Goal: Task Accomplishment & Management: Manage account settings

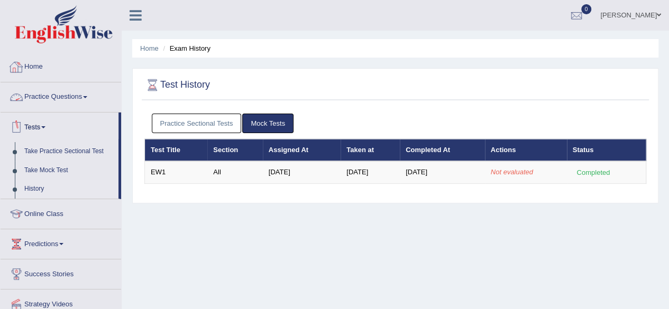
click at [30, 63] on link "Home" at bounding box center [61, 65] width 121 height 26
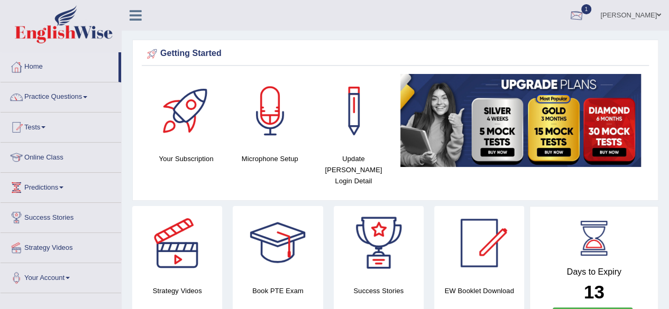
click at [584, 14] on div at bounding box center [577, 16] width 16 height 16
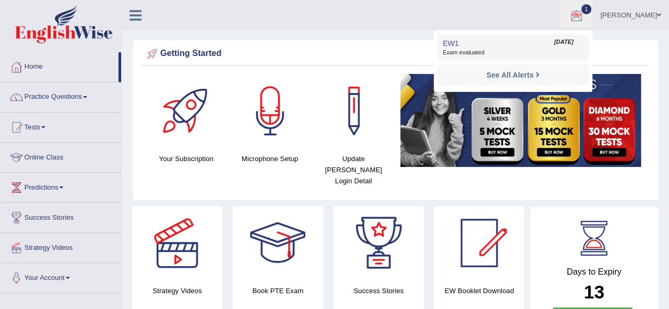
click at [492, 43] on link "EW1 Oct 1, 2025 Exam evaluated" at bounding box center [513, 47] width 146 height 22
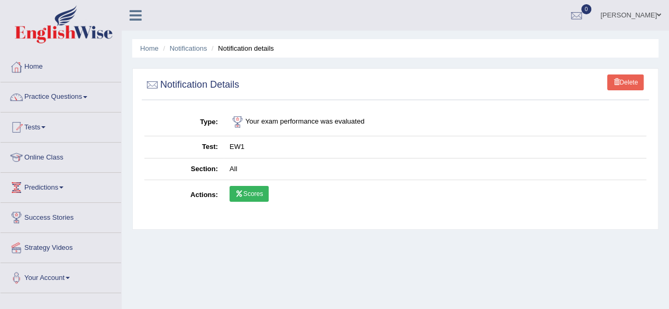
click at [243, 195] on link "Scores" at bounding box center [249, 194] width 39 height 16
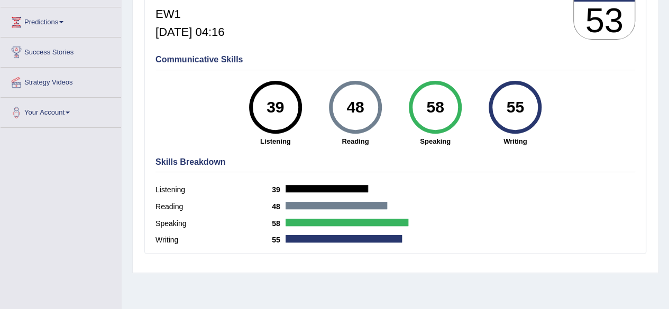
scroll to position [165, 0]
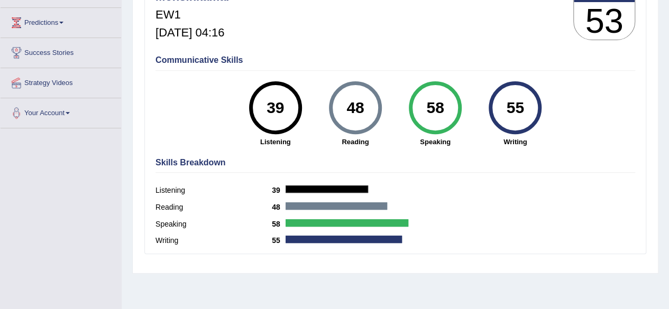
click at [614, 194] on div "Listening 39" at bounding box center [395, 192] width 480 height 17
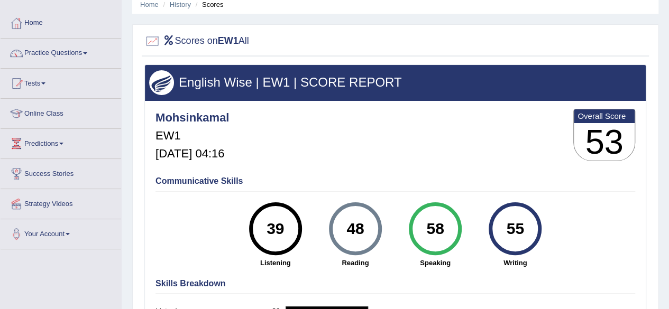
scroll to position [37, 0]
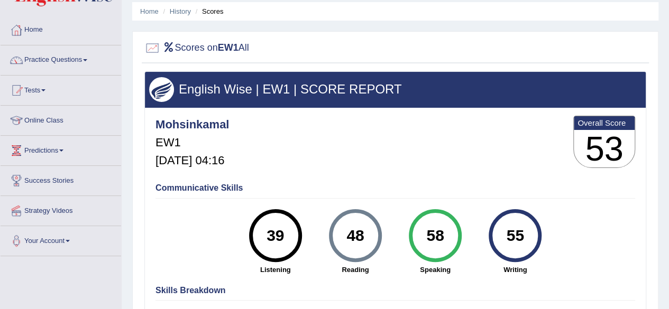
click at [23, 30] on div at bounding box center [16, 30] width 16 height 16
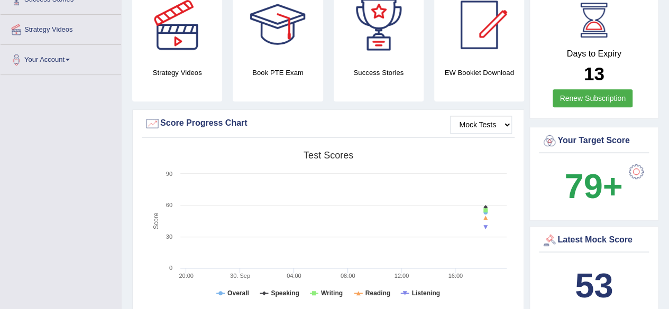
scroll to position [274, 0]
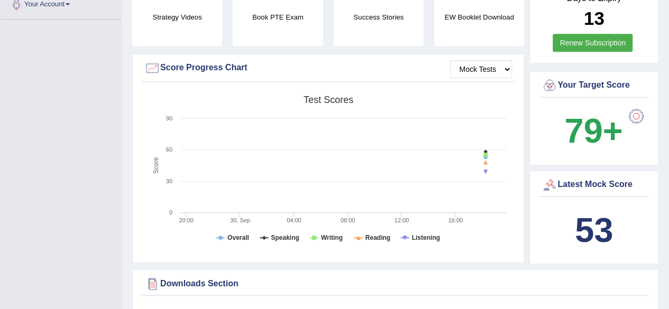
click at [481, 162] on icon at bounding box center [486, 162] width 11 height 0
click at [249, 162] on rect at bounding box center [328, 172] width 368 height 164
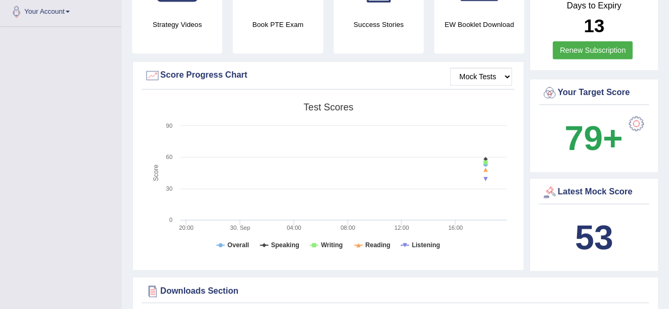
scroll to position [270, 0]
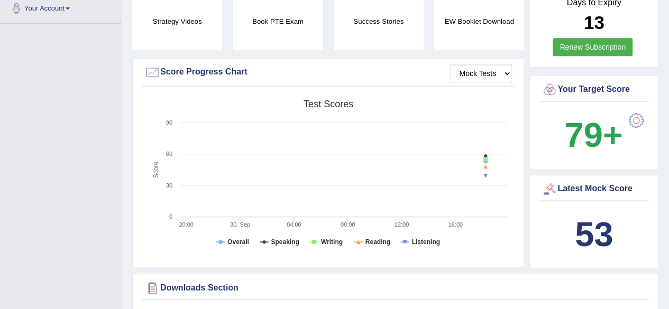
click at [361, 200] on rect at bounding box center [328, 177] width 368 height 164
click at [351, 192] on rect at bounding box center [328, 177] width 368 height 164
click at [279, 192] on rect at bounding box center [328, 177] width 368 height 164
click at [442, 186] on rect at bounding box center [328, 177] width 368 height 164
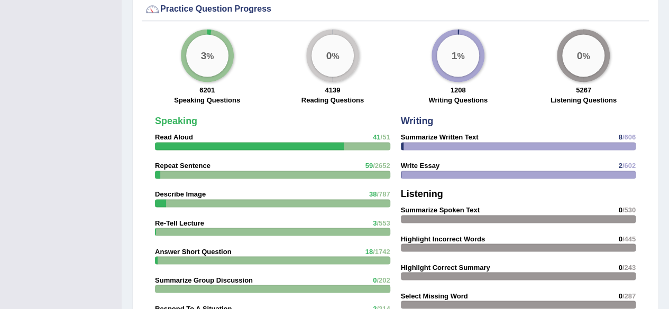
scroll to position [791, 0]
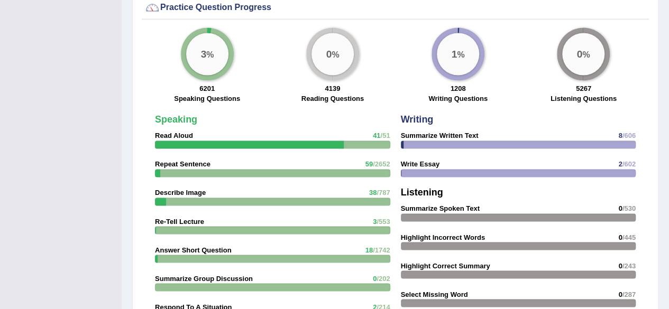
click at [0, 274] on div "Toggle navigation Home Practice Questions Speaking Practice Read Aloud Repeat S…" at bounding box center [334, 8] width 669 height 1599
click at [0, 173] on div "Toggle navigation Home Practice Questions Speaking Practice Read Aloud Repeat S…" at bounding box center [334, 8] width 669 height 1599
click at [0, 175] on div "Toggle navigation Home Practice Questions Speaking Practice Read Aloud Repeat S…" at bounding box center [334, 8] width 669 height 1599
click at [0, 176] on div "Toggle navigation Home Practice Questions Speaking Practice Read Aloud Repeat S…" at bounding box center [334, 8] width 669 height 1599
click at [0, 168] on div "Toggle navigation Home Practice Questions Speaking Practice Read Aloud Repeat S…" at bounding box center [334, 8] width 669 height 1599
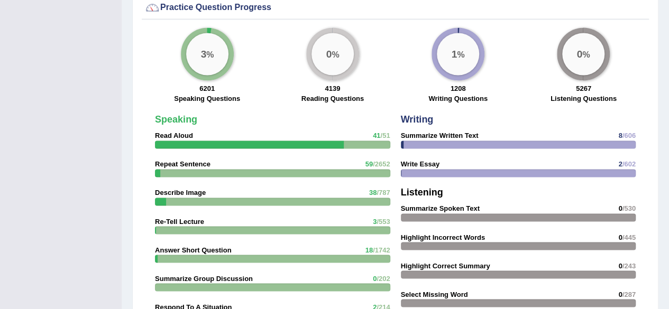
click at [445, 169] on div at bounding box center [518, 173] width 235 height 8
click at [443, 169] on div at bounding box center [518, 173] width 235 height 8
click at [402, 187] on strong "Listening" at bounding box center [422, 192] width 42 height 11
click at [404, 160] on strong "Write Essay" at bounding box center [420, 164] width 39 height 8
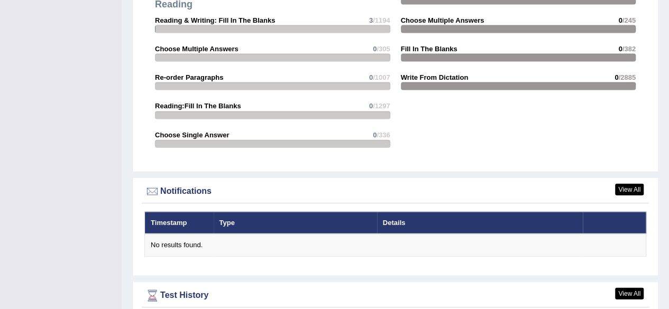
scroll to position [1125, 0]
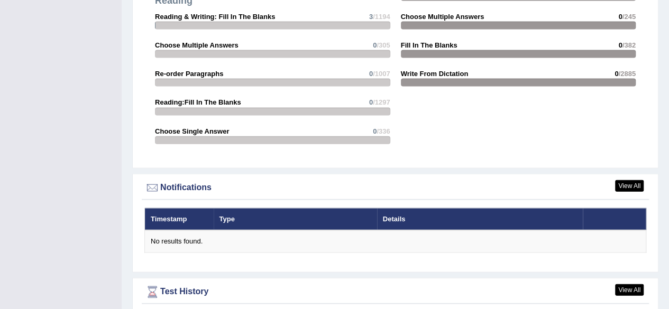
click at [388, 208] on th "Details" at bounding box center [480, 219] width 206 height 22
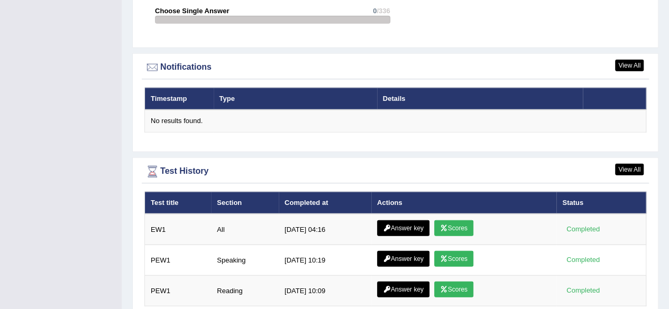
scroll to position [1278, 0]
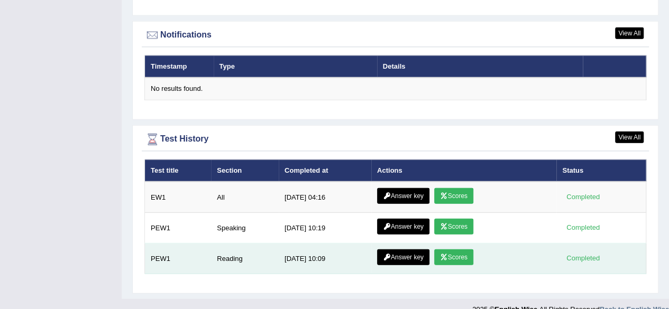
click at [444, 254] on icon at bounding box center [444, 257] width 8 height 6
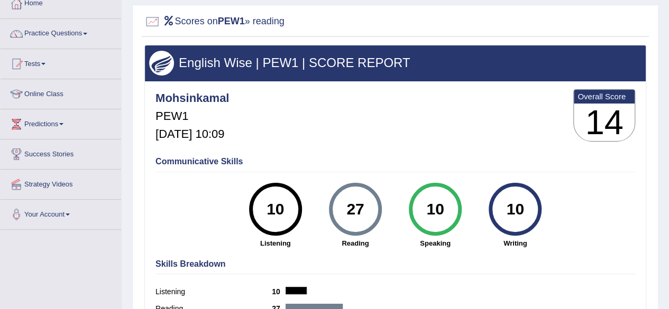
scroll to position [63, 0]
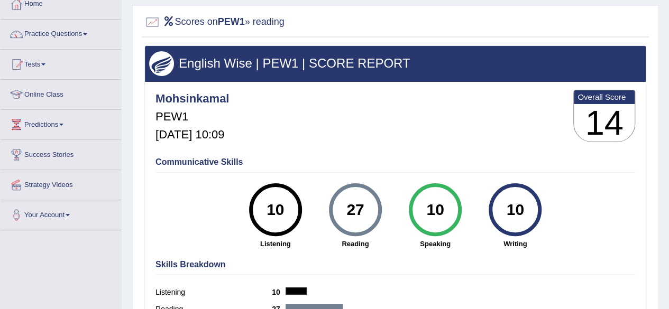
click at [173, 166] on h4 "Communicative Skills" at bounding box center [395, 163] width 480 height 10
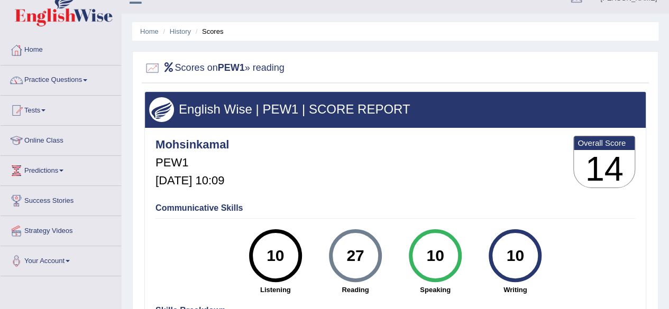
scroll to position [0, 0]
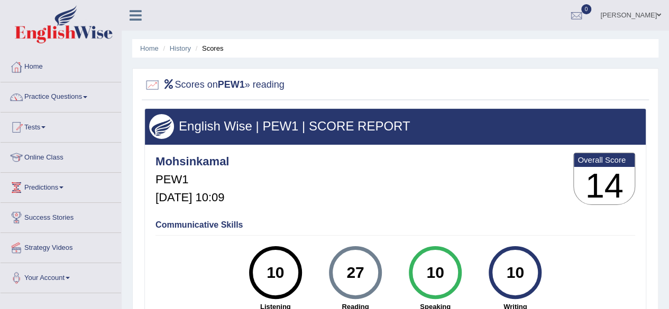
click at [23, 71] on div at bounding box center [16, 67] width 16 height 16
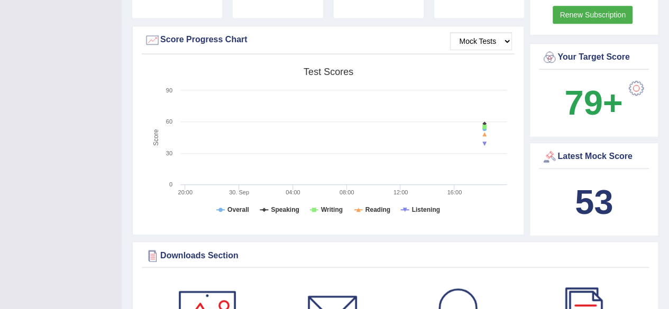
scroll to position [318, 0]
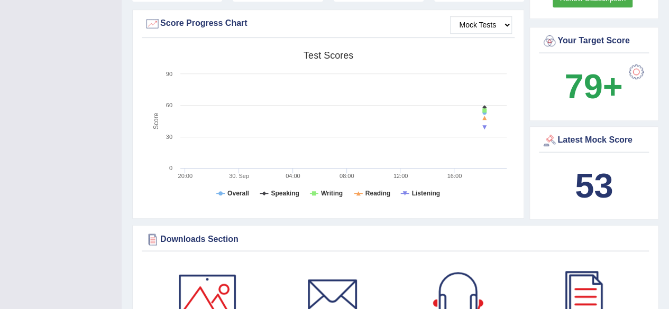
click at [633, 61] on div at bounding box center [636, 71] width 21 height 21
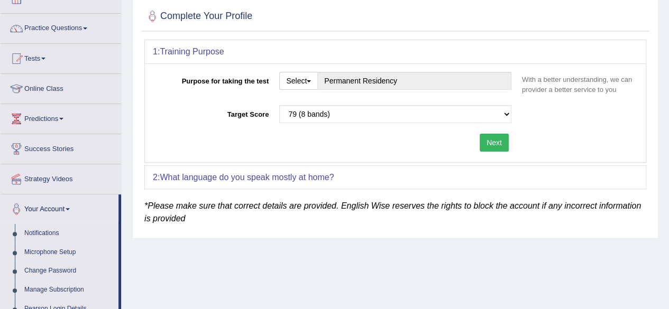
scroll to position [72, 0]
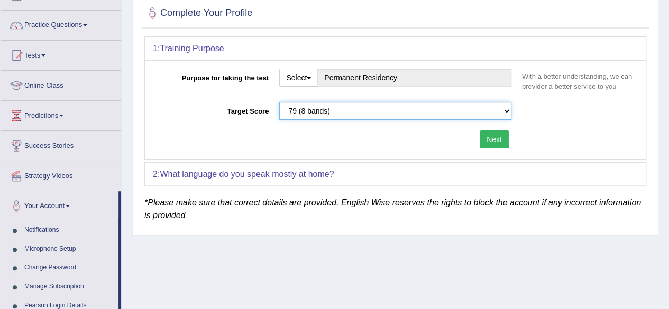
click at [500, 109] on select "Please select the correct value 50 (6 bands) 58 (6.5 bands) 65 (7 bands) 79 (8 …" at bounding box center [395, 111] width 232 height 18
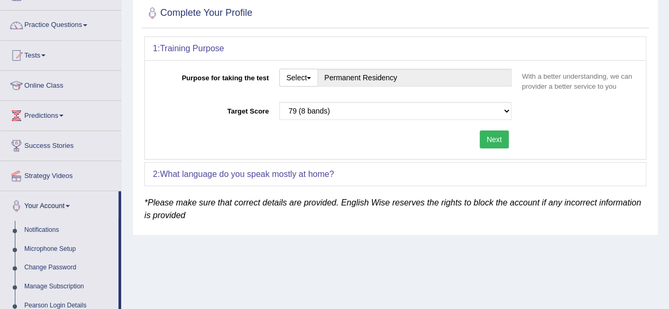
click at [378, 184] on div "2: What language do you speak mostly at home?" at bounding box center [395, 174] width 501 height 23
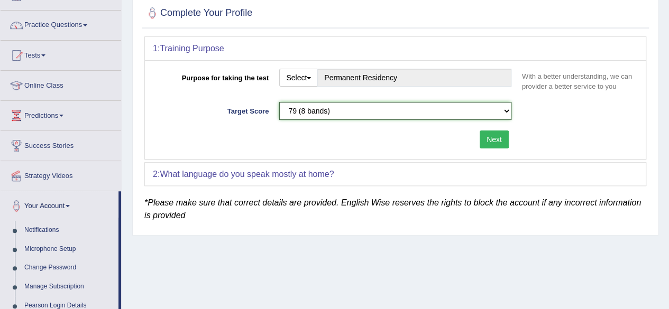
click at [498, 111] on select "Please select the correct value 50 (6 bands) 58 (6.5 bands) 65 (7 bands) 79 (8 …" at bounding box center [395, 111] width 232 height 18
click at [414, 266] on div "Home Complete Profile Complete Your Profile 1: Training Purpose Purpose for tak…" at bounding box center [395, 192] width 547 height 529
click at [492, 144] on button "Next" at bounding box center [494, 140] width 29 height 18
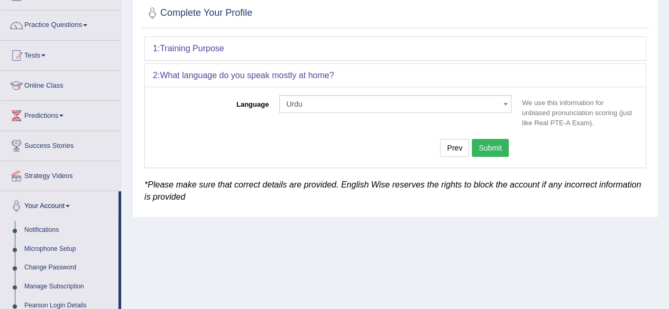
click at [492, 152] on button "Submit" at bounding box center [490, 148] width 37 height 18
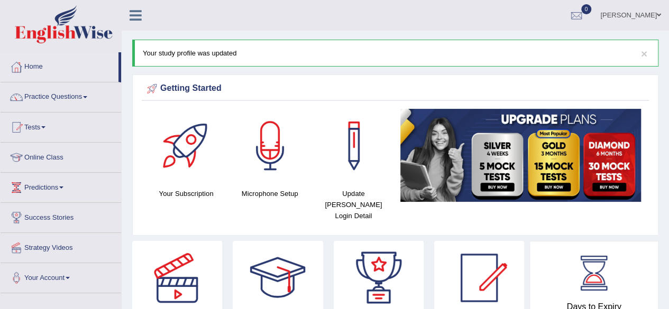
click at [45, 127] on span at bounding box center [43, 127] width 4 height 2
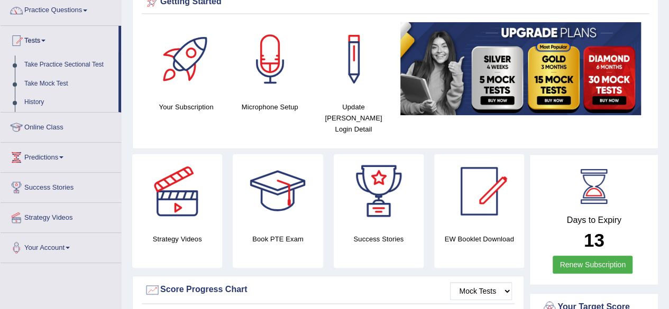
scroll to position [87, 0]
click at [32, 128] on link "Online Class" at bounding box center [61, 126] width 121 height 26
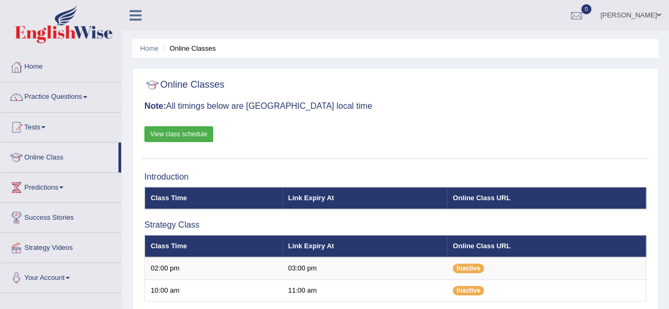
click at [42, 96] on link "Practice Questions" at bounding box center [61, 96] width 121 height 26
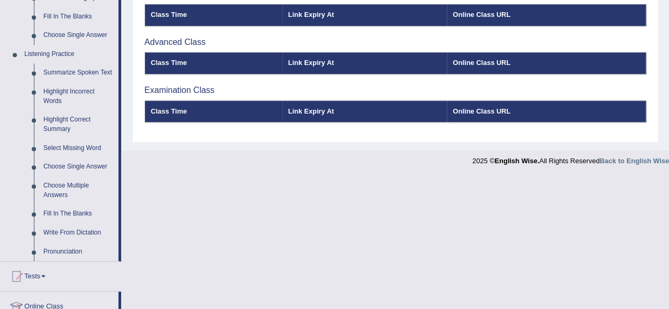
scroll to position [416, 0]
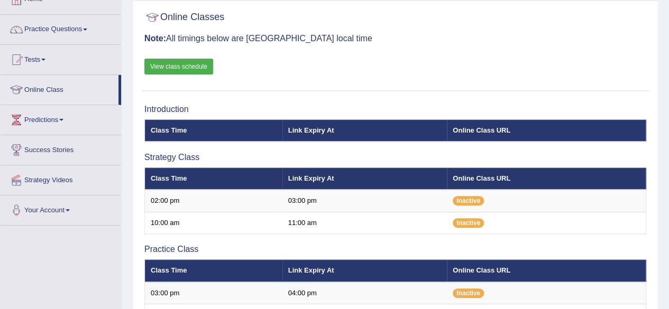
scroll to position [67, 0]
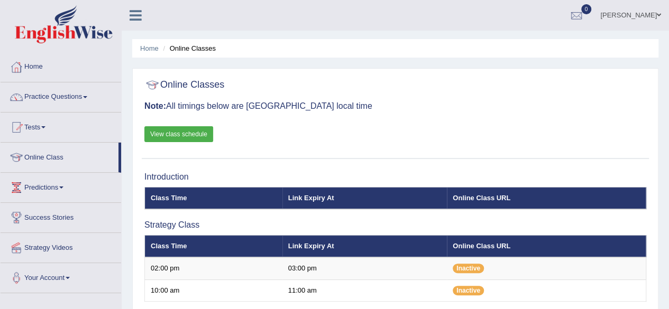
click at [8, 285] on div at bounding box center [16, 278] width 16 height 16
